Goal: Find specific page/section: Find specific page/section

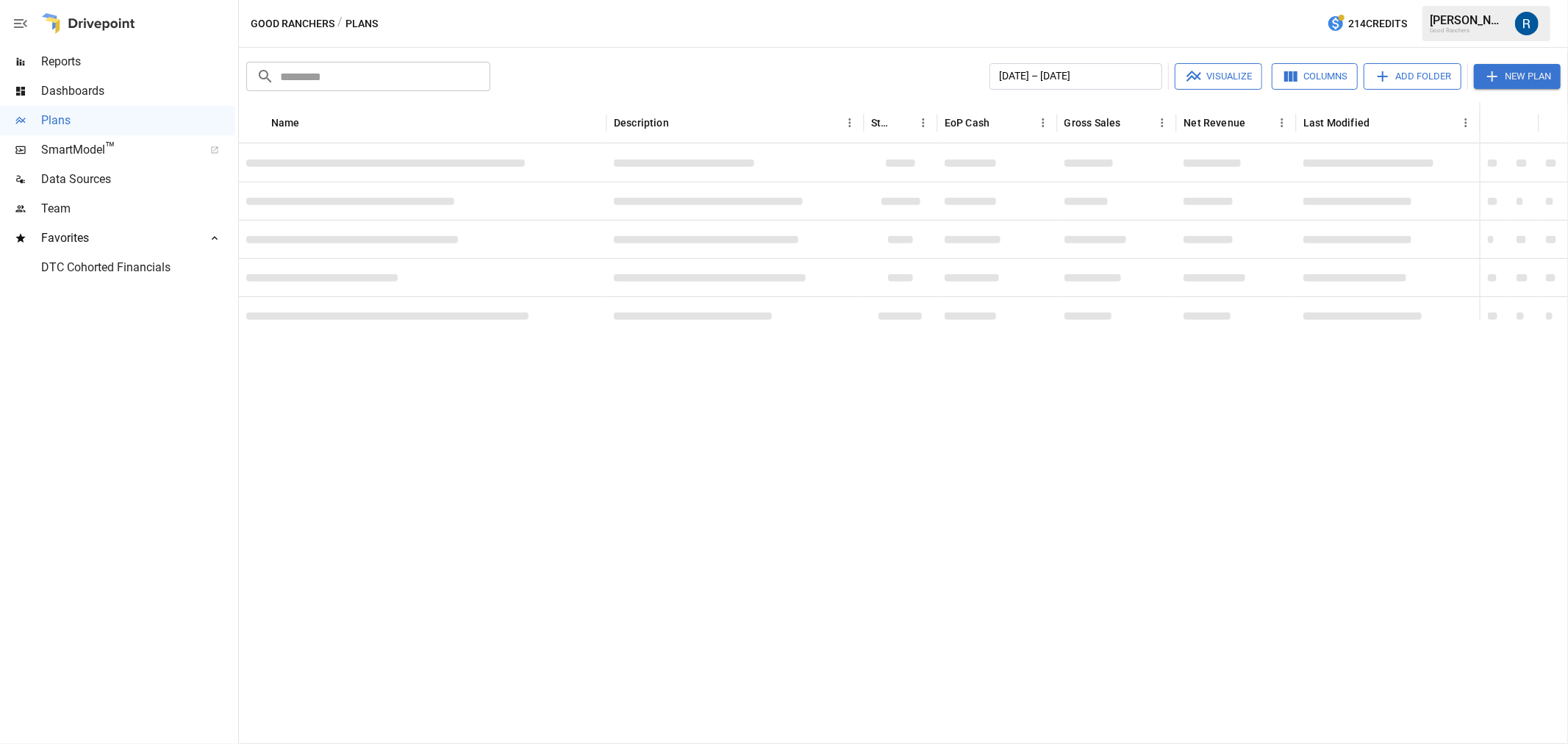
click at [103, 147] on span "SmartModel ™" at bounding box center [118, 150] width 153 height 17
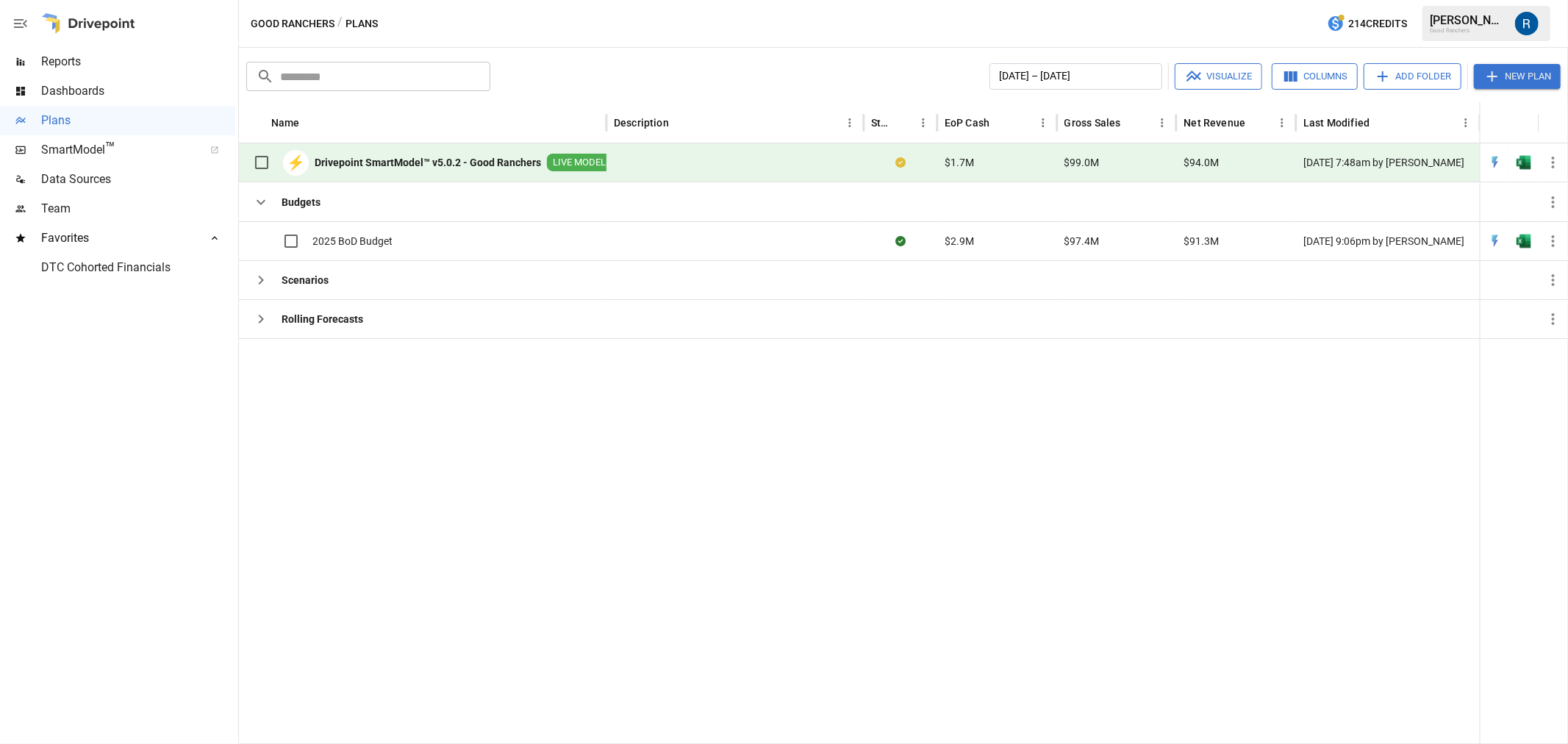
click at [79, 64] on span "Reports" at bounding box center [138, 62] width 194 height 17
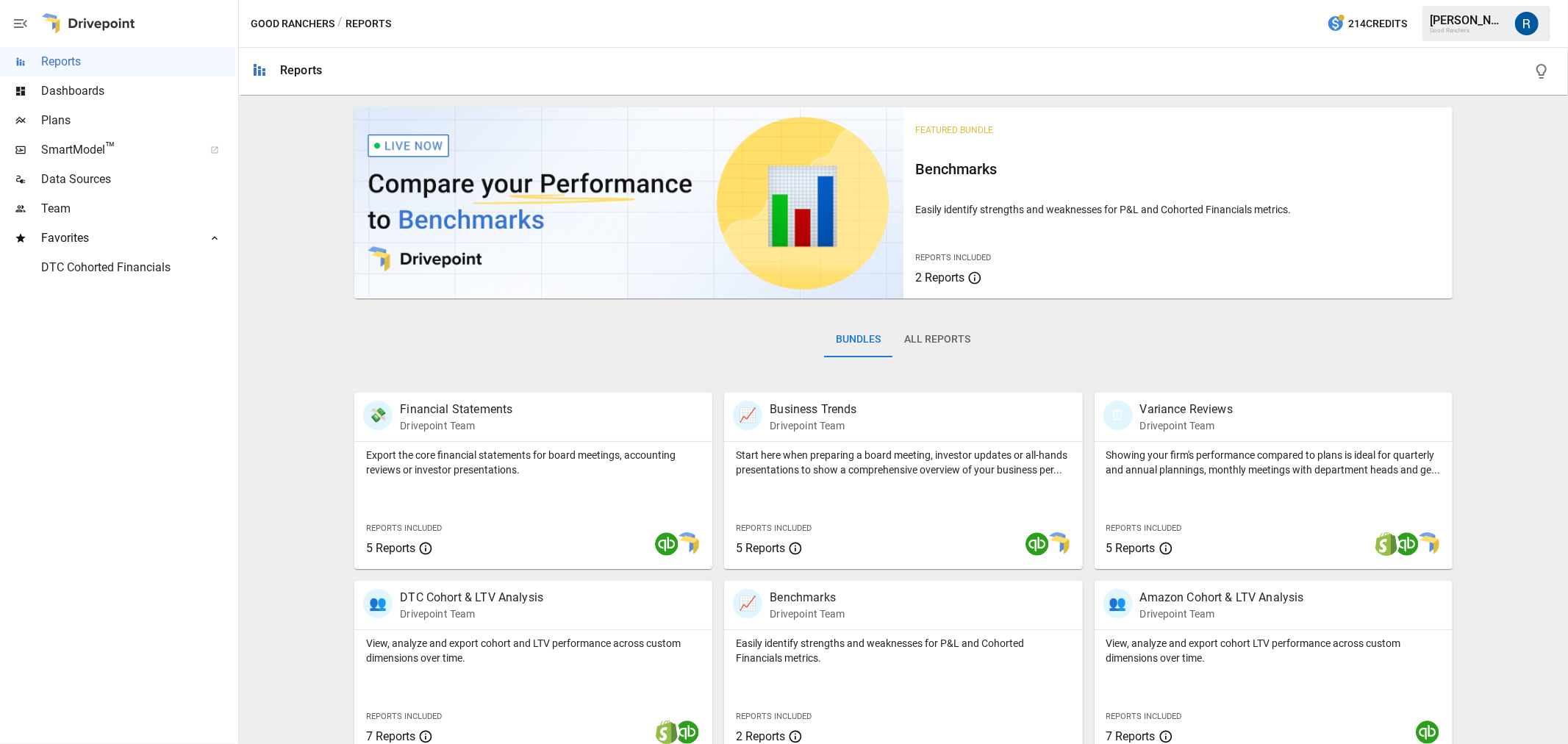
click at [959, 341] on button "All Reports" at bounding box center [937, 339] width 90 height 35
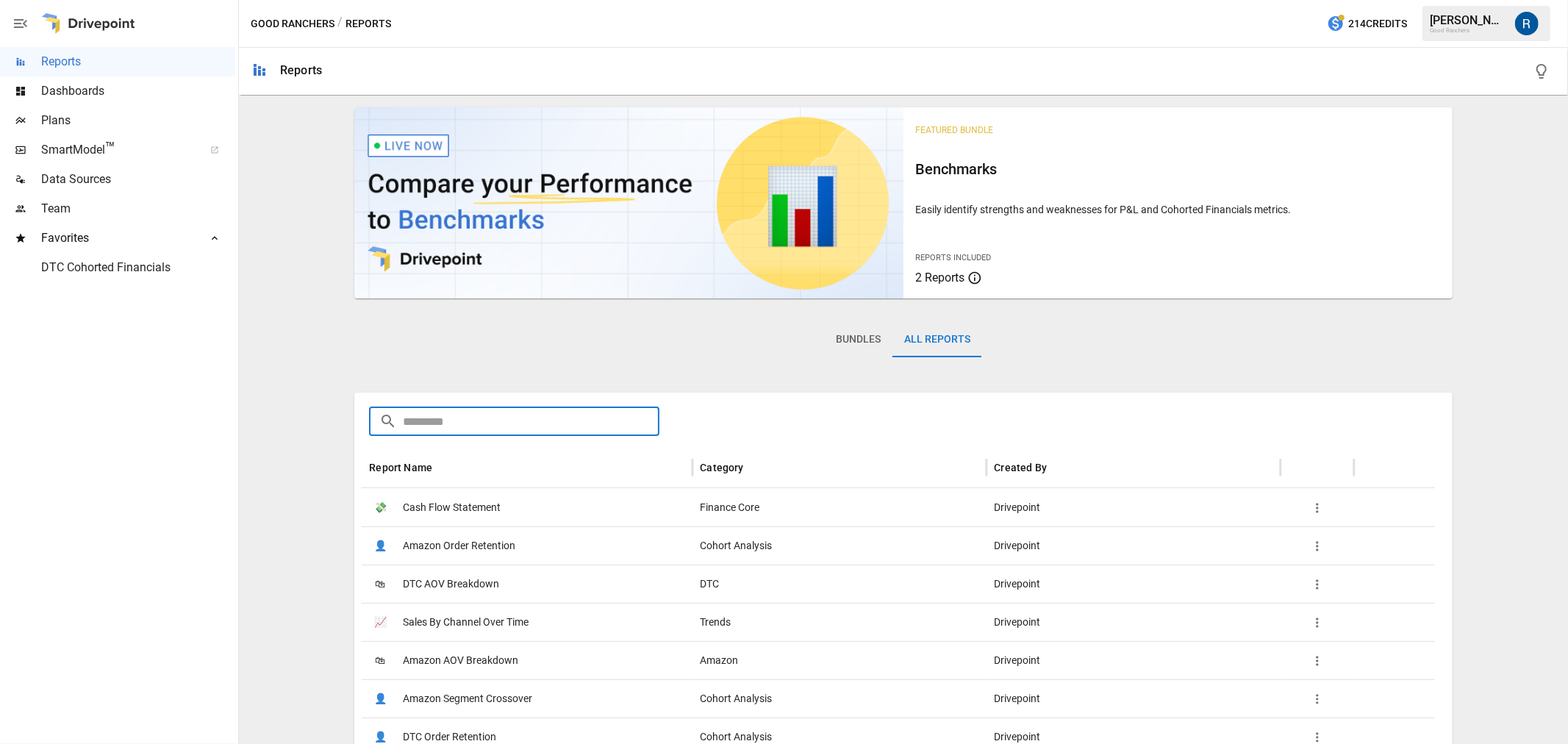
drag, startPoint x: 554, startPoint y: 420, endPoint x: 548, endPoint y: 414, distance: 8.5
click at [550, 417] on input "text" at bounding box center [530, 421] width 256 height 29
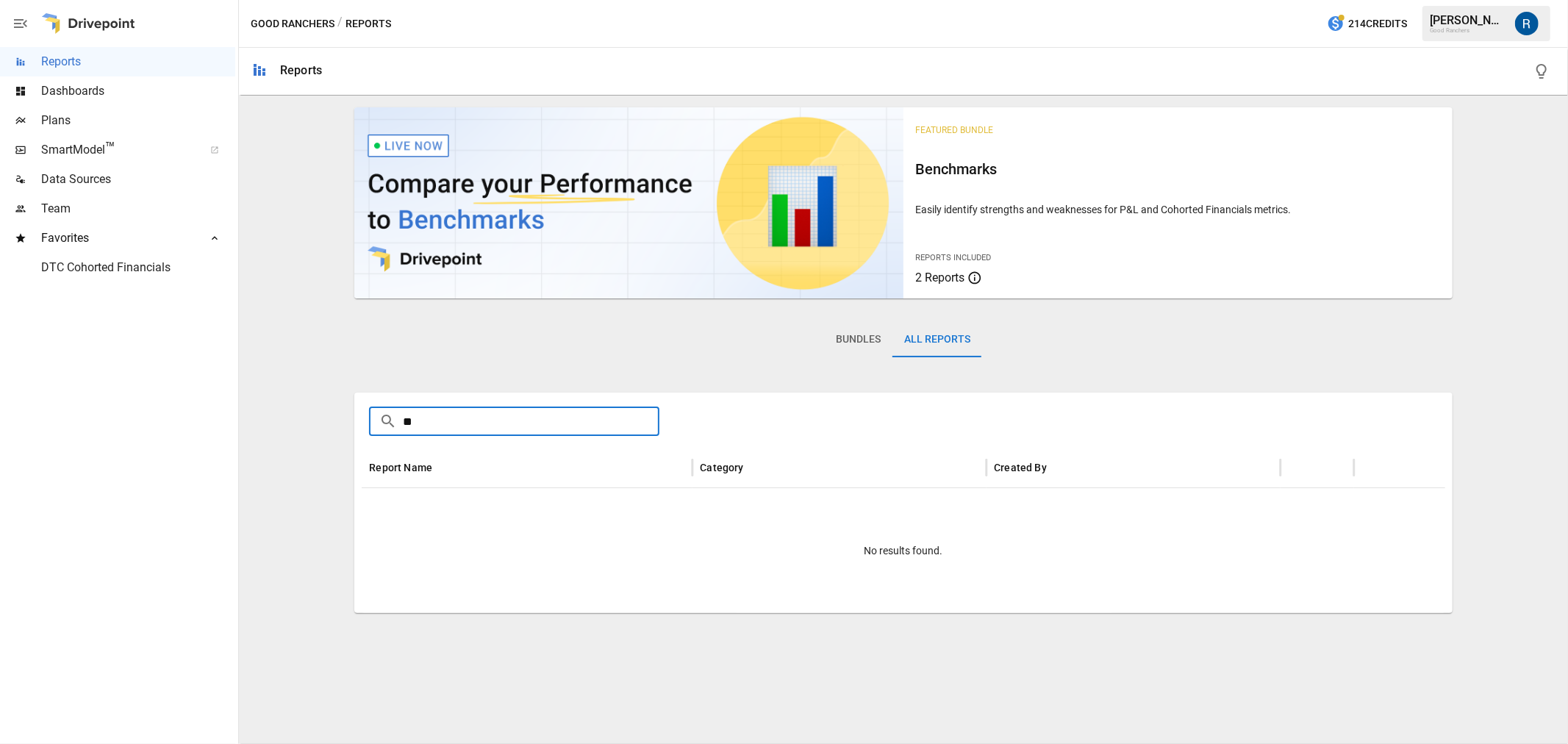
type input "*"
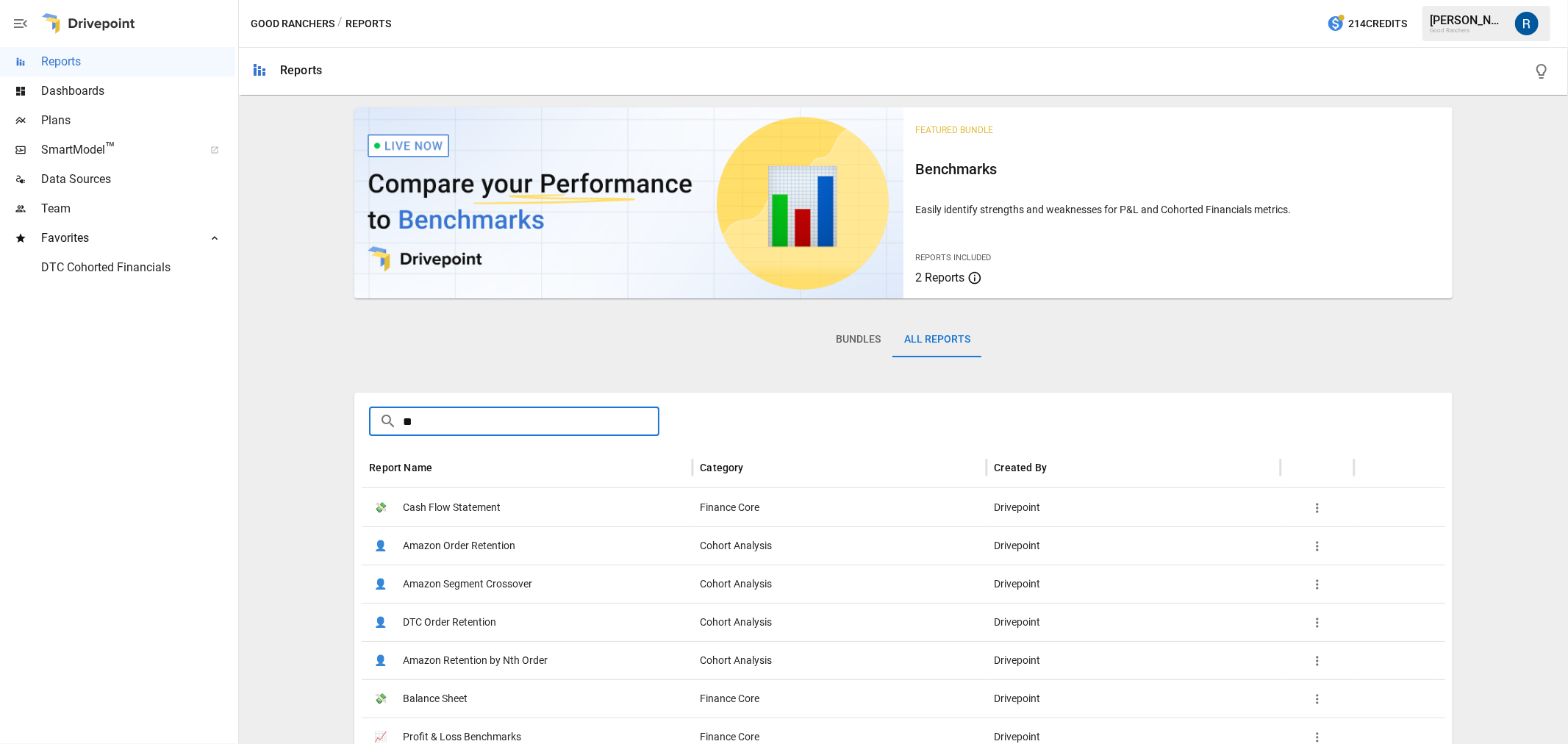
type input "*"
click at [535, 577] on div "🛍 DTC AOV Breakdown" at bounding box center [528, 584] width 331 height 39
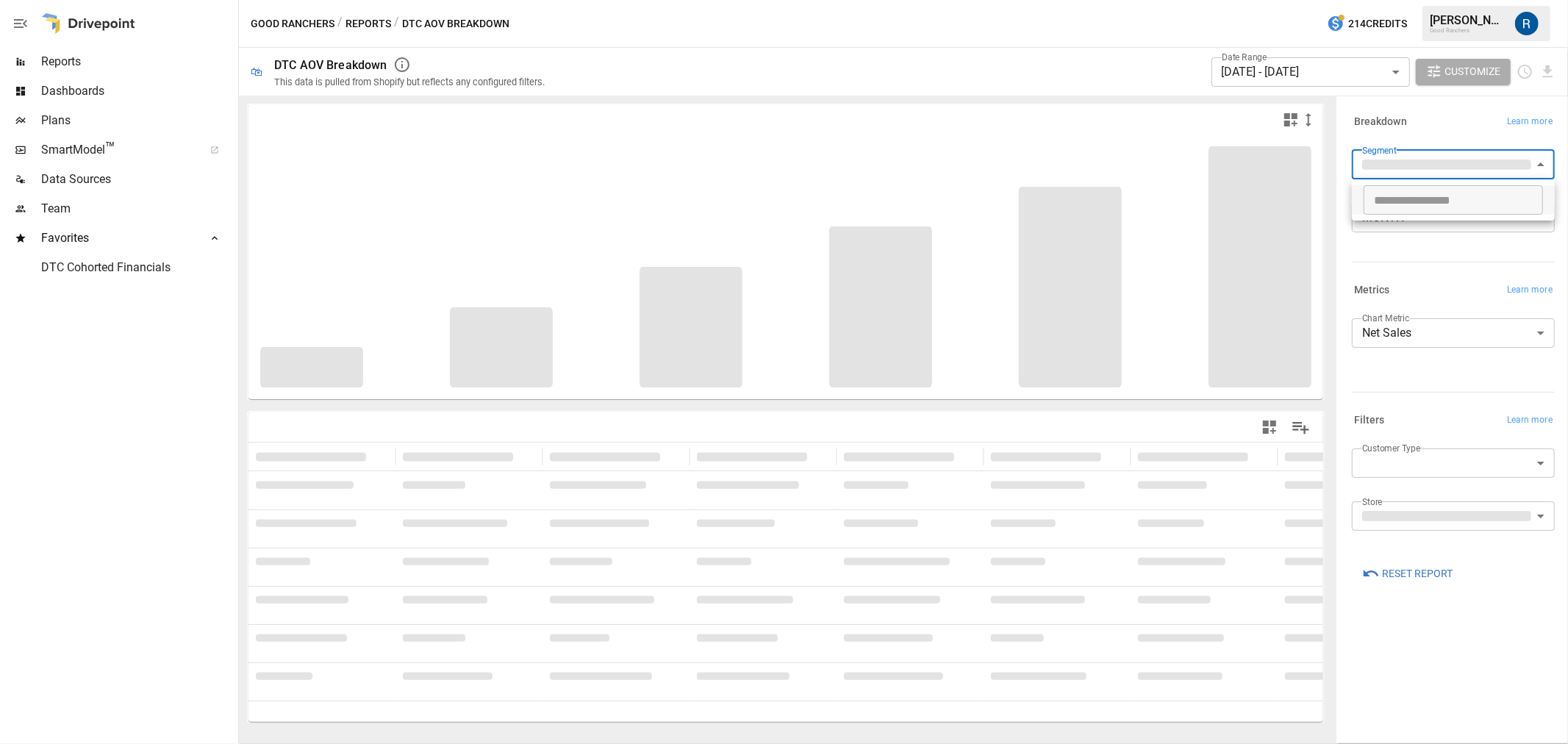
click at [1385, 0] on body "Reports Dashboards Plans SmartModel ™ Data Sources Team Favorites DTC Cohorted …" at bounding box center [784, 0] width 1568 height 0
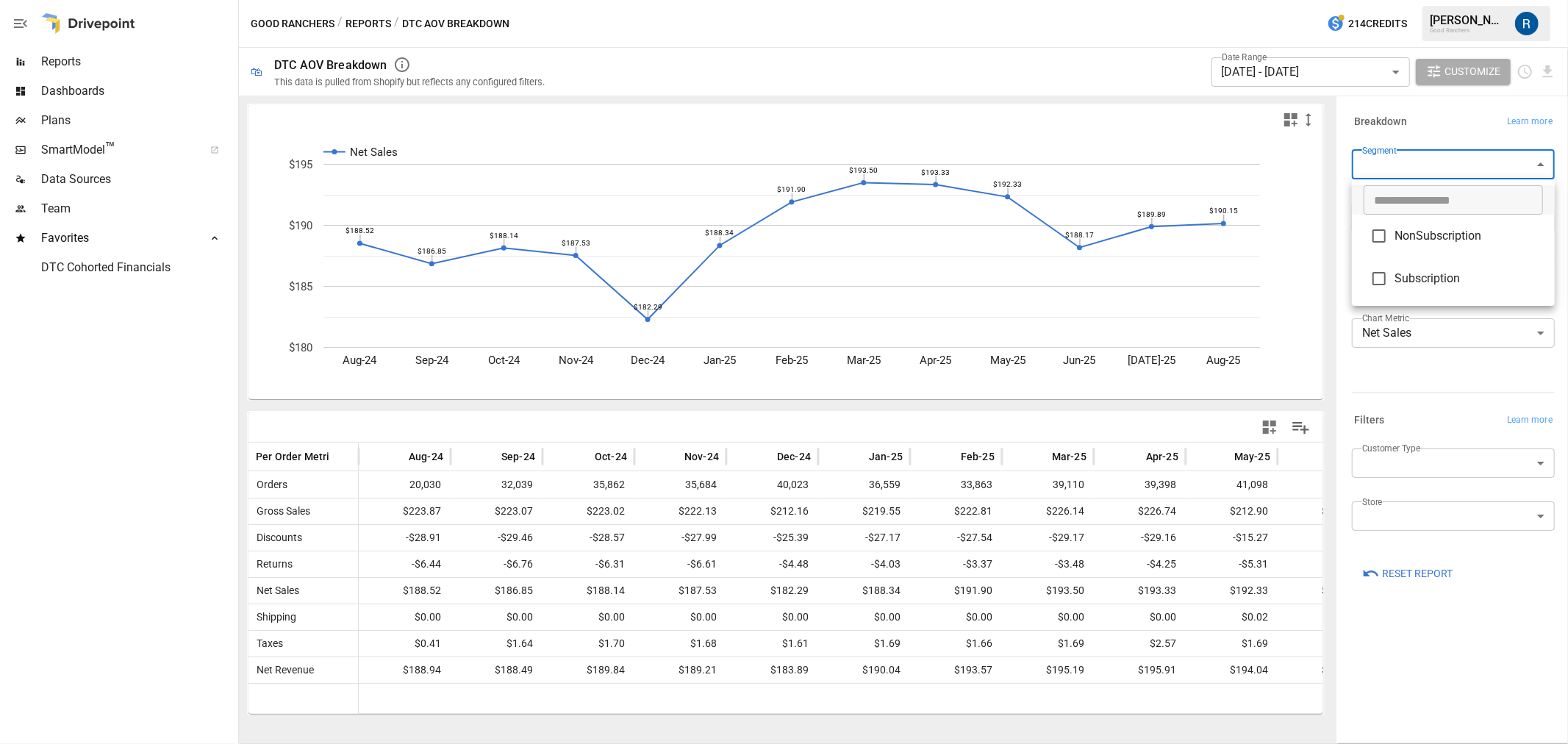
click at [1424, 392] on div at bounding box center [784, 372] width 1568 height 744
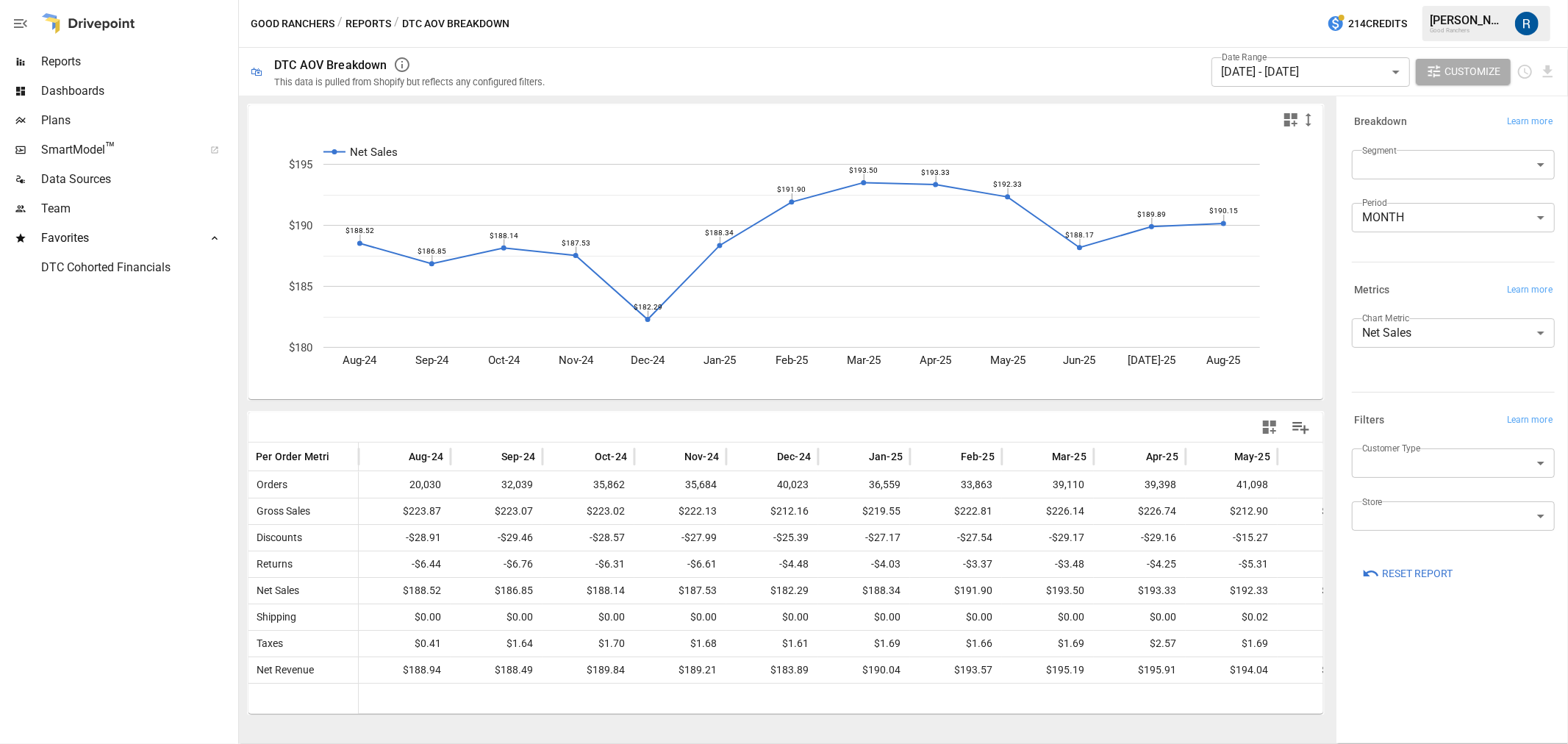
click at [1416, 545] on div "Customer Type ​ Store ​" at bounding box center [1450, 499] width 209 height 112
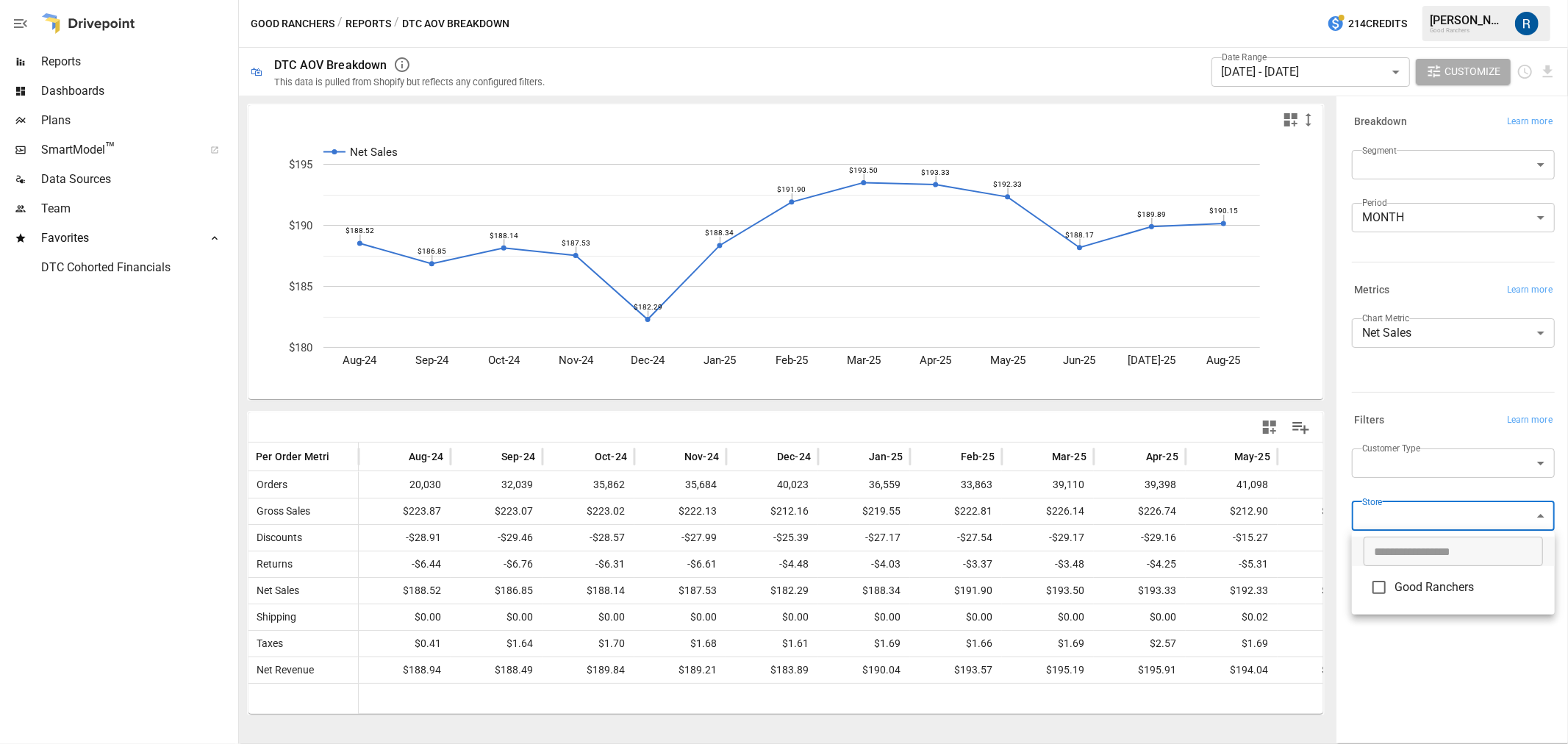
click at [1415, 0] on body "Reports Dashboards Plans SmartModel ™ Data Sources Team Favorites DTC Cohorted …" at bounding box center [784, 0] width 1568 height 0
click at [1404, 422] on div at bounding box center [784, 372] width 1568 height 744
